Goal: Task Accomplishment & Management: Use online tool/utility

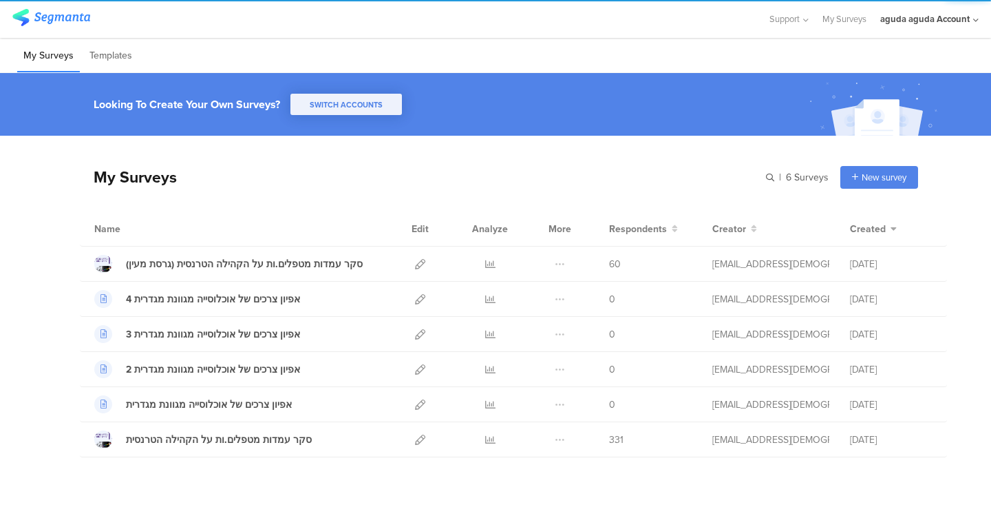
click at [921, 28] on div "aguda aguda Account" at bounding box center [930, 19] width 98 height 38
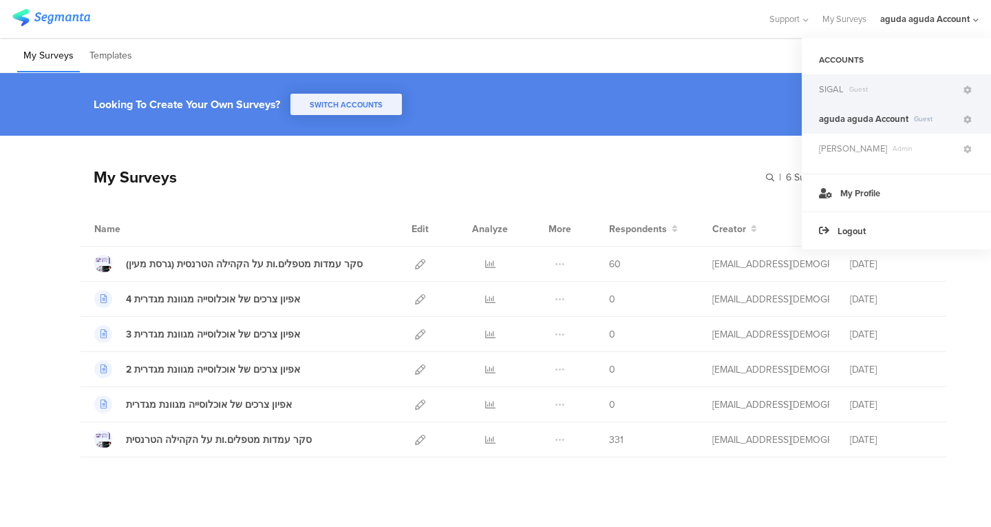
click at [882, 87] on span "Guest" at bounding box center [903, 89] width 118 height 10
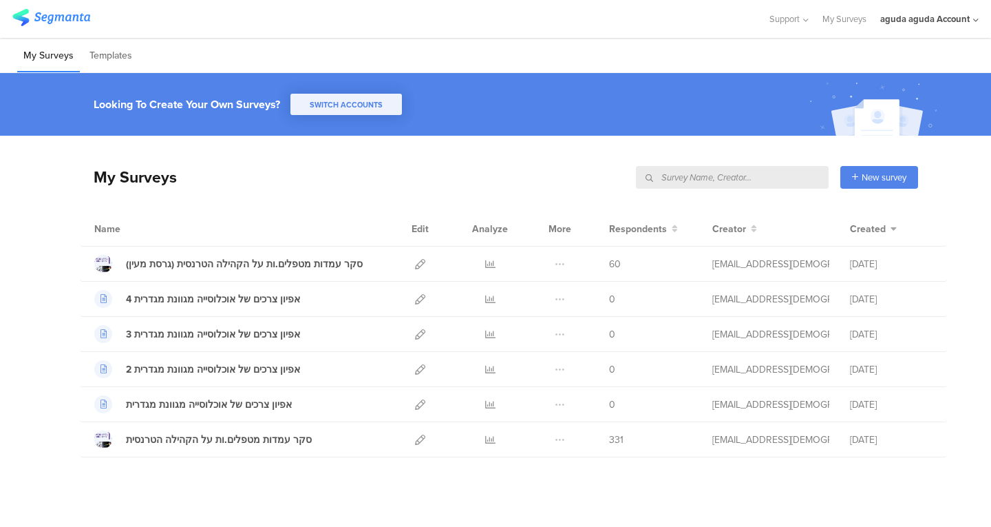
click at [923, 21] on div "aguda aguda Account" at bounding box center [926, 18] width 90 height 13
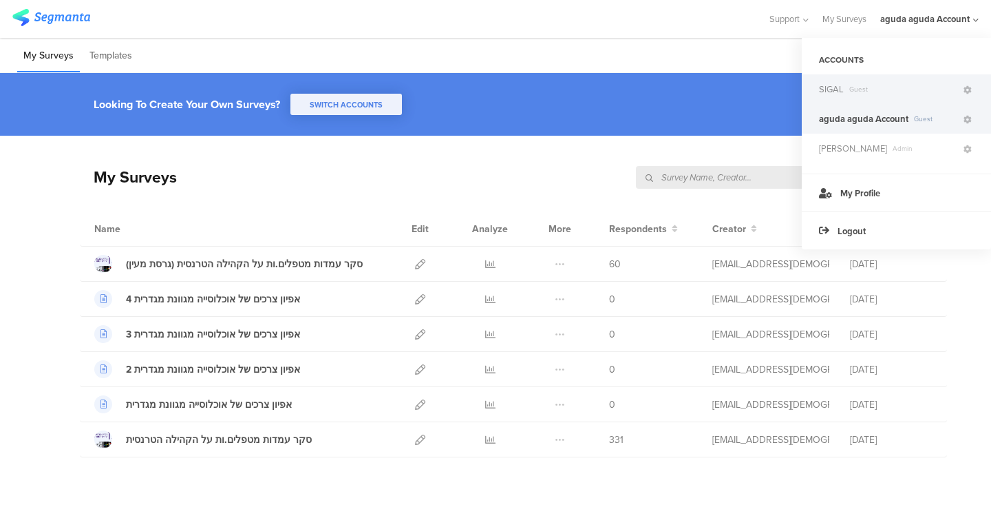
click at [854, 87] on span "Guest" at bounding box center [903, 89] width 118 height 10
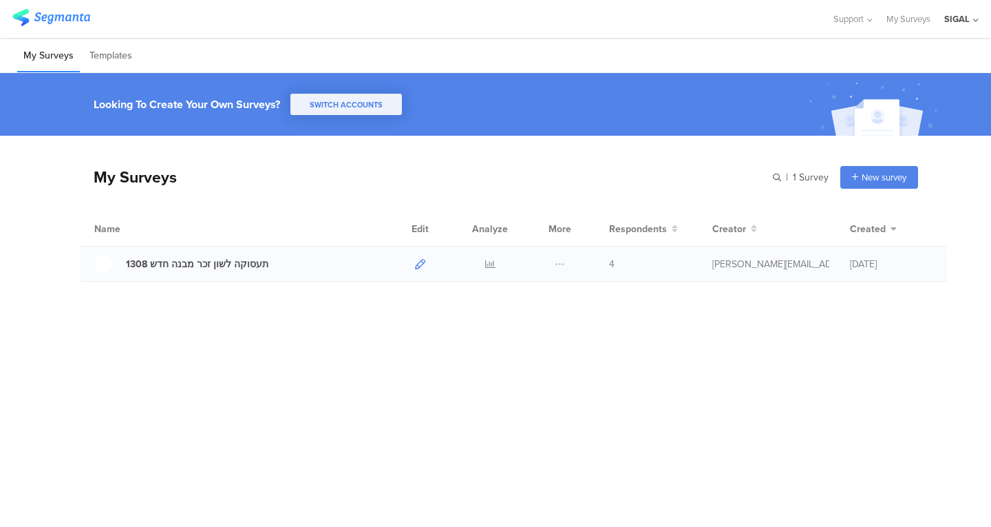
click at [423, 266] on icon at bounding box center [420, 264] width 10 height 10
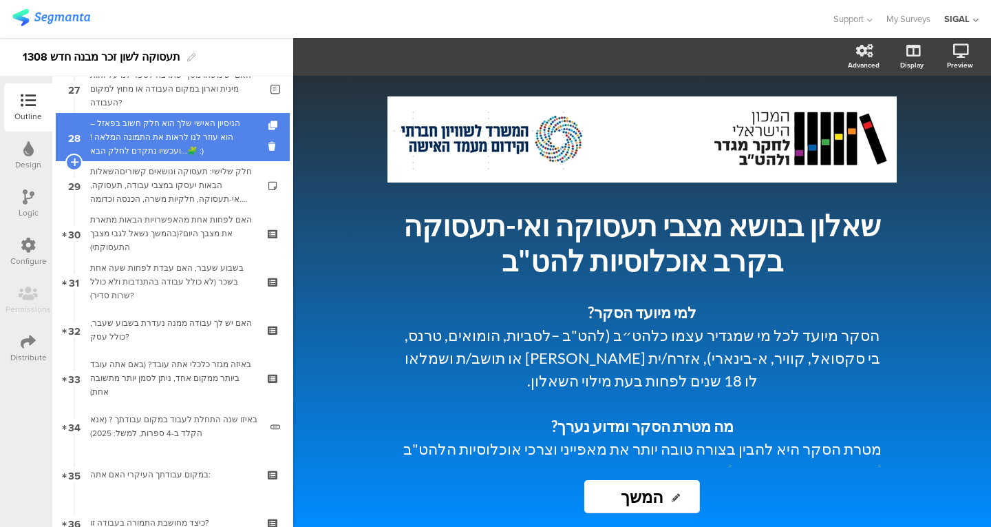
scroll to position [1321, 0]
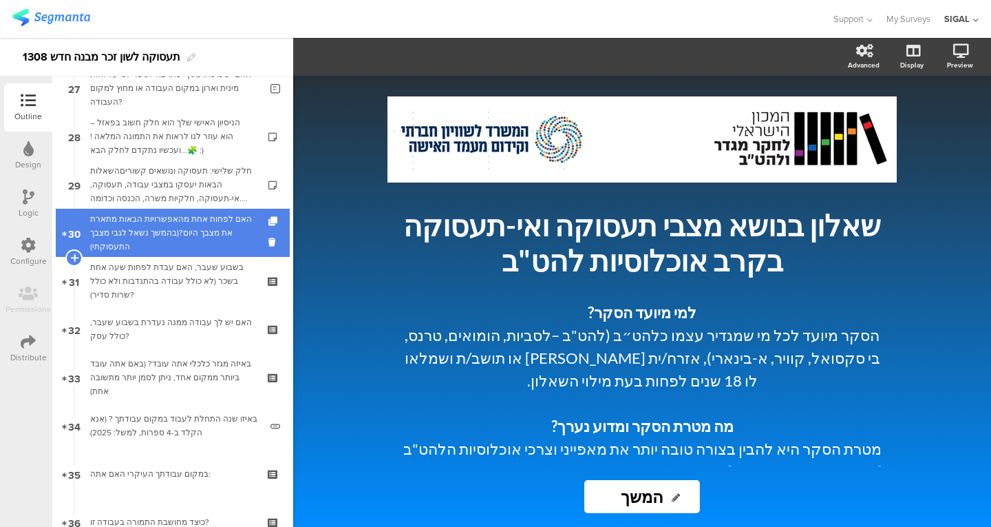
click at [209, 244] on div "האם לפחות אחת מהאפשרויות הבאות מתארת את מצבך היום?(בהמשך נשאל לגבי מצבך התעסוקת…" at bounding box center [172, 232] width 165 height 41
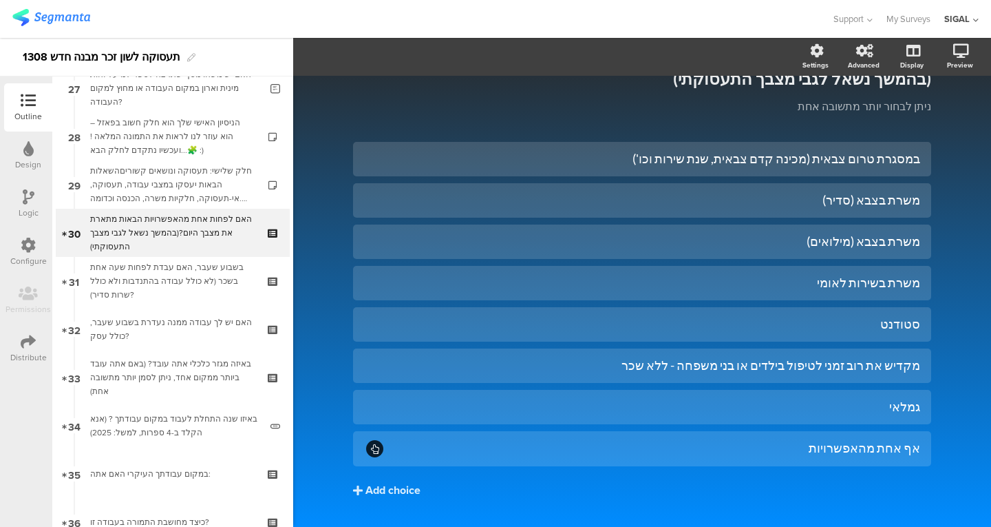
scroll to position [90, 0]
